Goal: Book appointment/travel/reservation

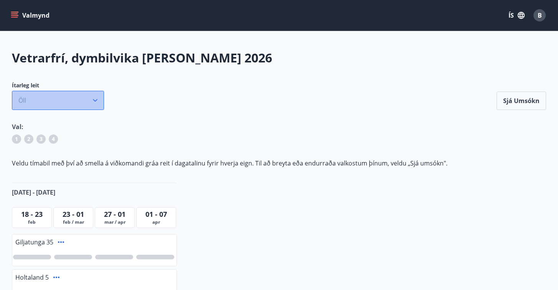
click at [94, 102] on icon "button" at bounding box center [95, 101] width 8 height 8
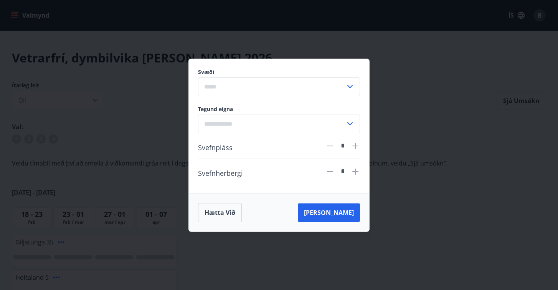
click at [352, 89] on icon at bounding box center [349, 86] width 9 height 9
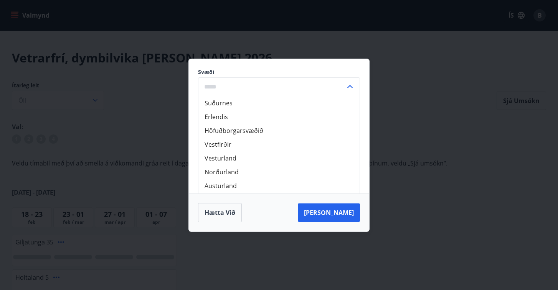
click at [286, 115] on li "Erlendis" at bounding box center [278, 117] width 161 height 14
type input "********"
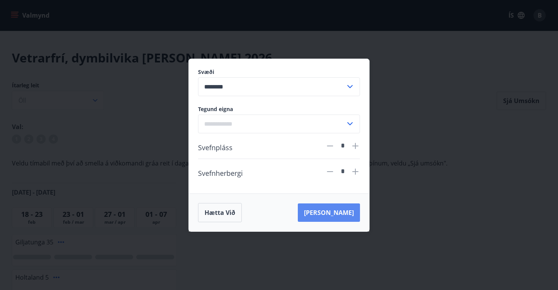
click at [346, 219] on button "[PERSON_NAME]" at bounding box center [329, 213] width 62 height 18
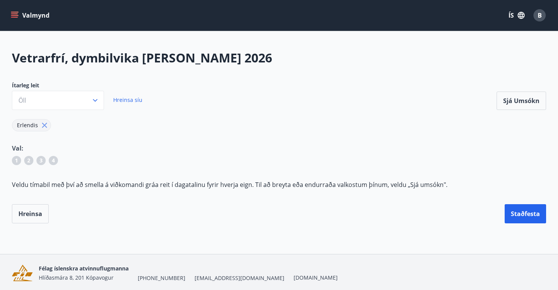
scroll to position [28, 0]
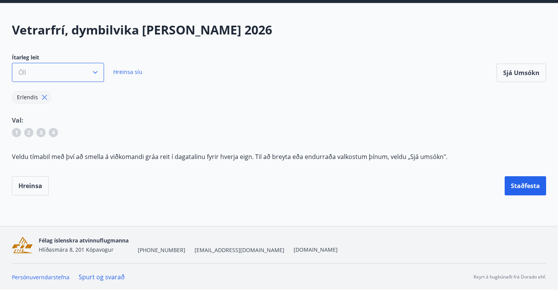
click at [89, 72] on button "Öll" at bounding box center [58, 72] width 92 height 19
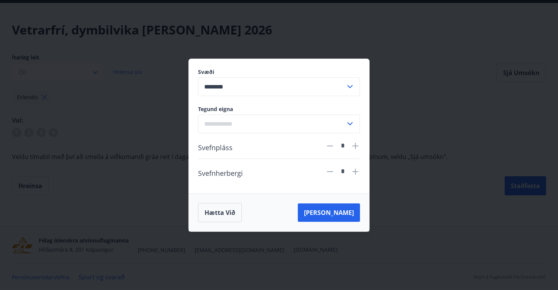
click at [296, 85] on input "********" at bounding box center [271, 86] width 147 height 19
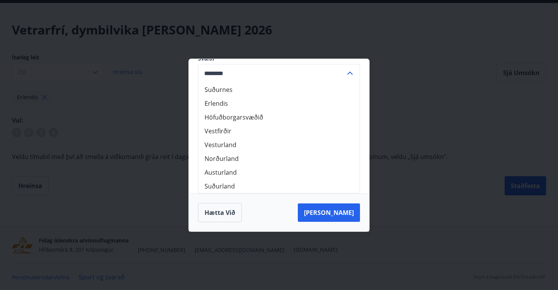
scroll to position [0, 0]
click at [239, 162] on li "Vesturland" at bounding box center [278, 159] width 161 height 14
type input "**********"
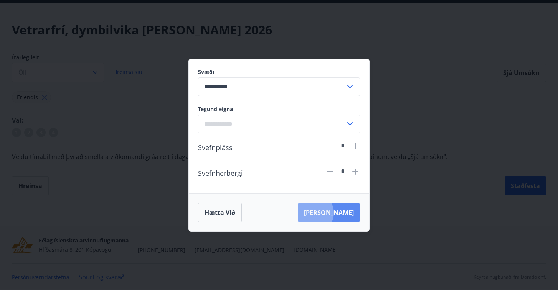
click at [349, 213] on button "[PERSON_NAME]" at bounding box center [329, 213] width 62 height 18
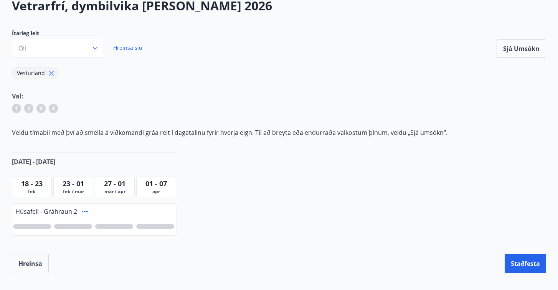
scroll to position [92, 0]
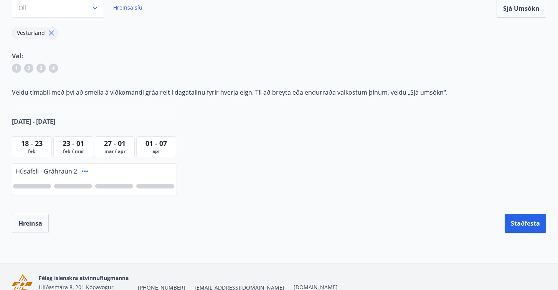
click at [59, 175] on div "Húsafell - Gráhraun 2" at bounding box center [94, 171] width 164 height 14
click at [54, 171] on span "Húsafell - Gráhraun 2" at bounding box center [46, 171] width 62 height 8
click at [84, 170] on icon at bounding box center [84, 171] width 9 height 9
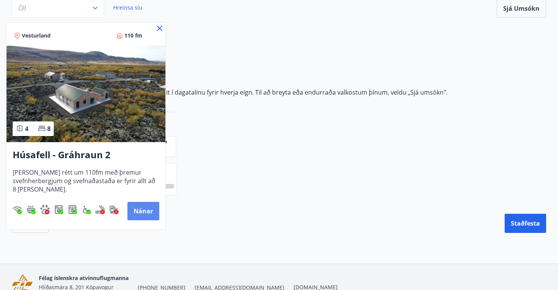
click at [143, 211] on button "Nánar" at bounding box center [143, 211] width 32 height 18
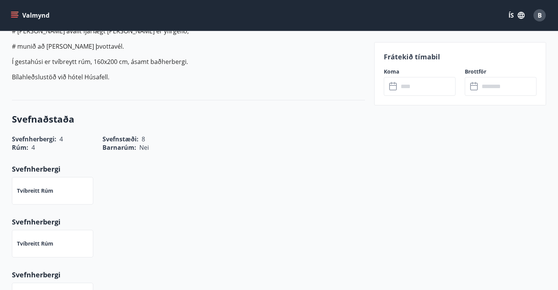
scroll to position [416, 0]
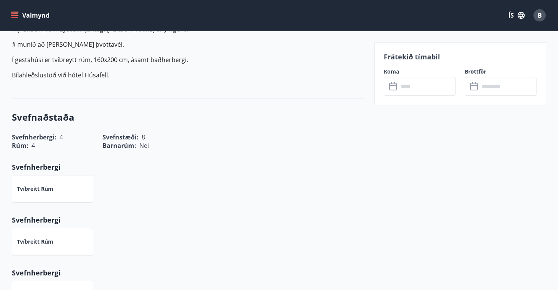
click at [417, 88] on input "text" at bounding box center [426, 86] width 57 height 19
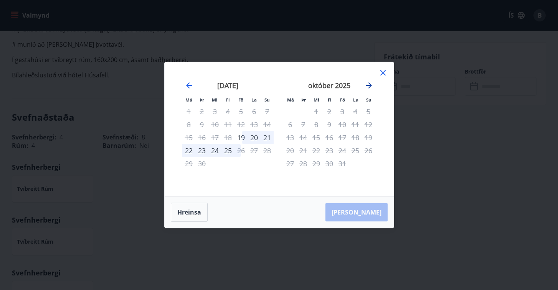
click at [369, 87] on icon "Move forward to switch to the next month." at bounding box center [369, 85] width 6 height 6
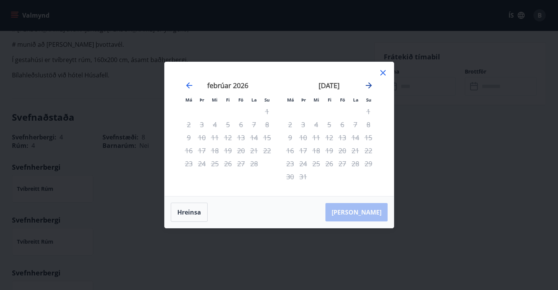
click at [369, 87] on icon "Move forward to switch to the next month." at bounding box center [369, 85] width 6 height 6
click at [382, 74] on icon at bounding box center [382, 72] width 5 height 5
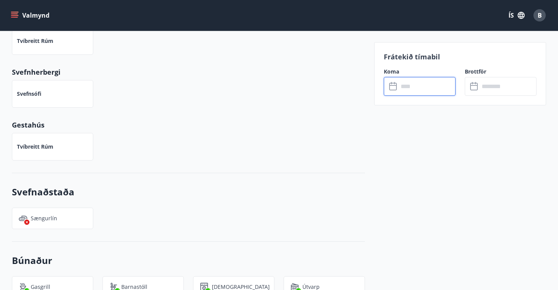
scroll to position [0, 0]
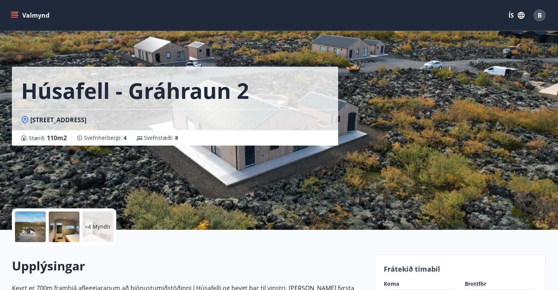
click at [71, 232] on div at bounding box center [64, 227] width 31 height 31
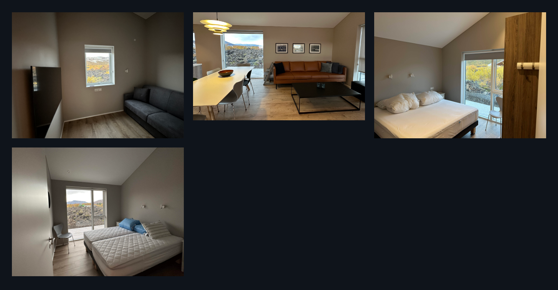
scroll to position [264, 0]
